Goal: Check status: Check status

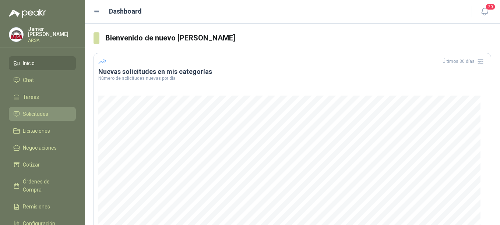
click at [43, 111] on span "Solicitudes" at bounding box center [35, 114] width 25 height 8
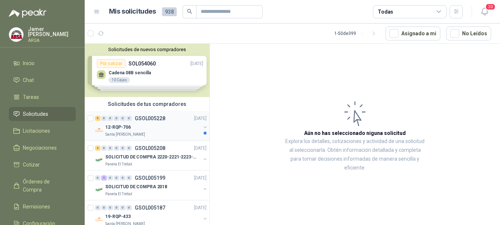
click at [155, 118] on p "GSOL005228" at bounding box center [150, 118] width 31 height 5
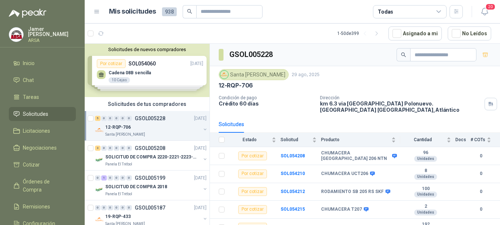
scroll to position [9, 0]
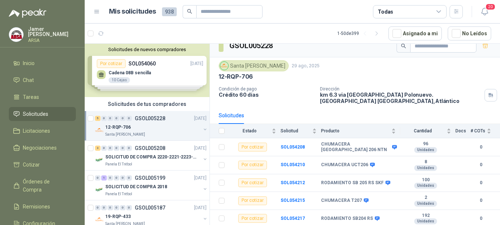
click at [143, 122] on div "5 0 0 0 0 0 GSOL005228 [DATE]" at bounding box center [151, 118] width 113 height 9
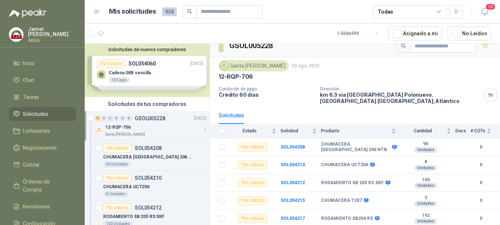
scroll to position [3, 0]
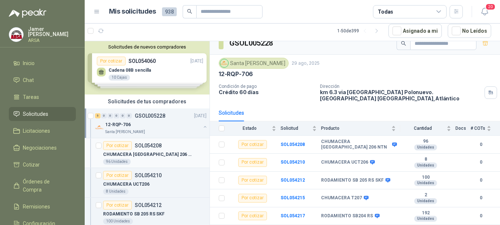
click at [139, 152] on p "CHUMACERA [GEOGRAPHIC_DATA] 206 NTN" at bounding box center [149, 154] width 92 height 7
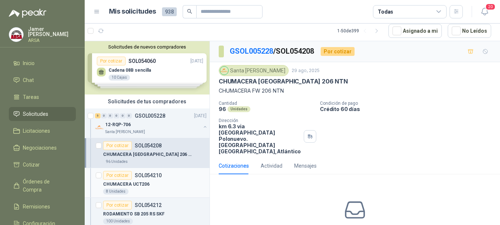
click at [135, 183] on p "CHUMACERA UCT206" at bounding box center [126, 184] width 46 height 7
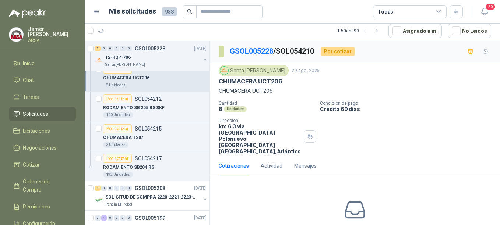
scroll to position [138, 0]
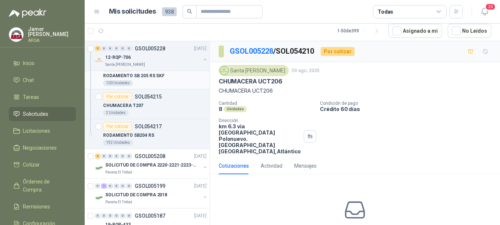
click at [148, 77] on p "RODAMIENTO SB 205 RS SKF" at bounding box center [133, 76] width 61 height 7
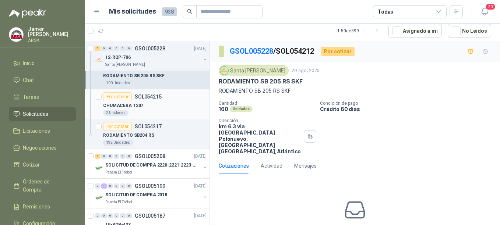
click at [139, 107] on p "CHUMACERA T207" at bounding box center [123, 105] width 40 height 7
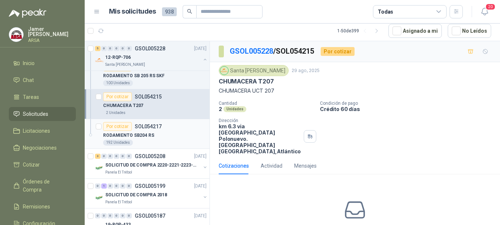
click at [142, 138] on p "RODAMIENTO SB204 RS" at bounding box center [128, 135] width 51 height 7
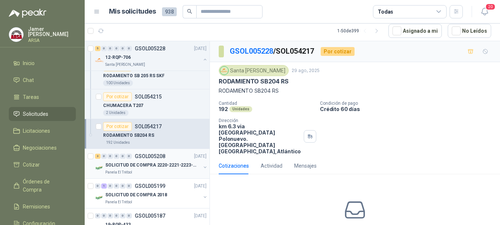
click at [138, 165] on p "SOLICITUD DE COMPRA 2220-2221-2223-2224" at bounding box center [151, 165] width 92 height 7
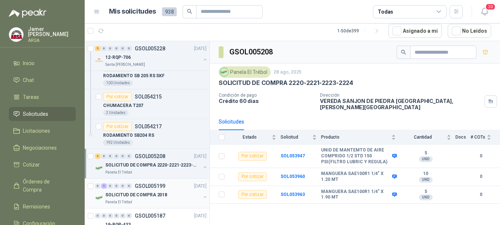
click at [158, 196] on p "SOLICITUD DE COMPRA 2018" at bounding box center [136, 195] width 62 height 7
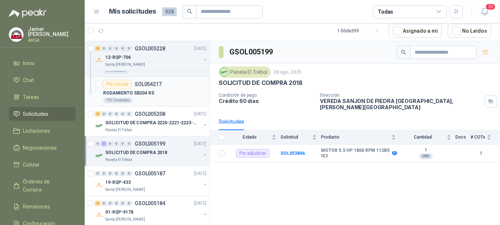
scroll to position [184, 0]
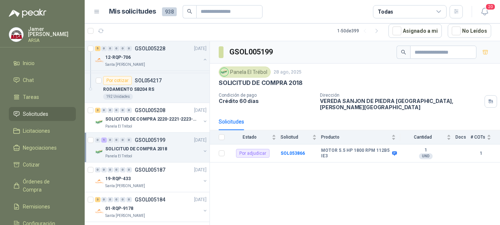
click at [153, 144] on div "0 1 0 0 0 0 GSOL005199 [DATE]" at bounding box center [151, 140] width 113 height 9
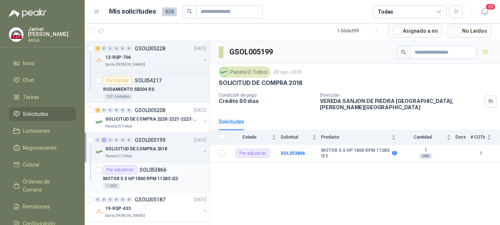
click at [154, 172] on p "SOL053866" at bounding box center [152, 169] width 27 height 5
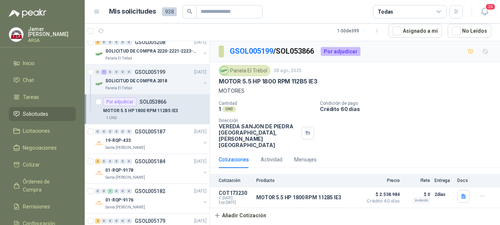
scroll to position [260, 0]
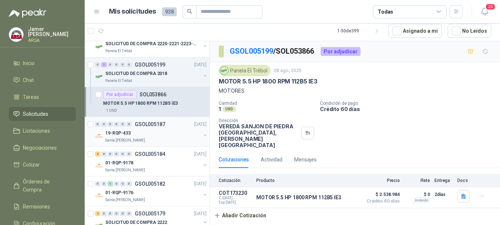
click at [149, 126] on p "GSOL005187" at bounding box center [150, 124] width 31 height 5
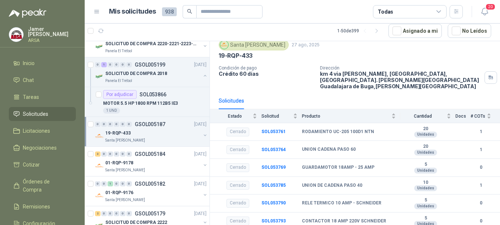
scroll to position [44, 0]
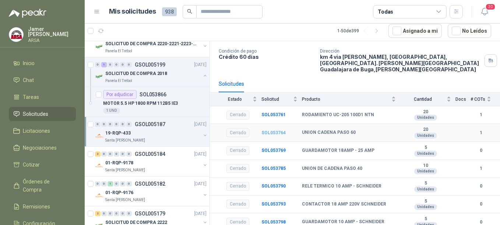
click at [277, 130] on b "SOL053764" at bounding box center [273, 132] width 24 height 5
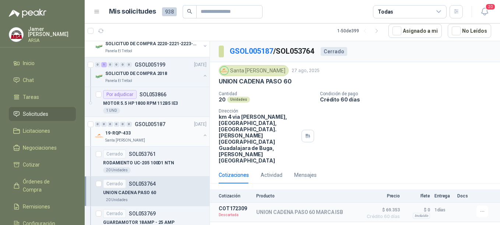
click at [134, 129] on div "19-RQP-433" at bounding box center [152, 133] width 95 height 9
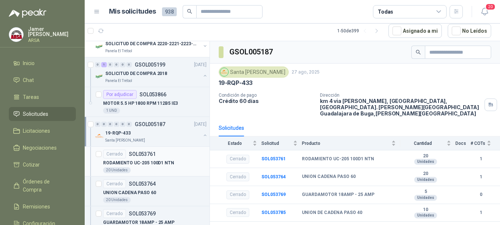
click at [136, 158] on div "Cerrado SOL053761" at bounding box center [129, 154] width 53 height 9
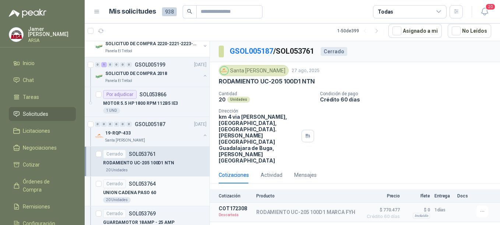
click at [141, 190] on p "UNION CADENA PASO 60" at bounding box center [129, 193] width 53 height 7
